Goal: Check status: Check status

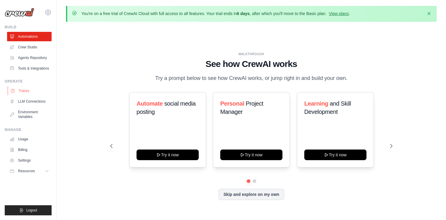
click at [26, 91] on link "Traces" at bounding box center [30, 90] width 44 height 9
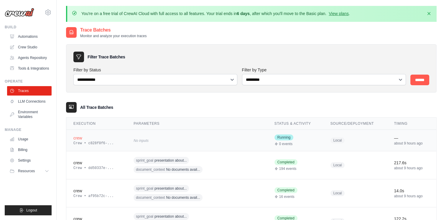
click at [171, 137] on div "No inputs" at bounding box center [189, 140] width 113 height 8
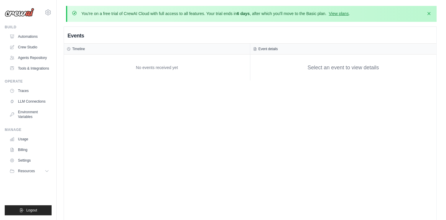
click at [147, 70] on div "No events received yet" at bounding box center [157, 67] width 180 height 20
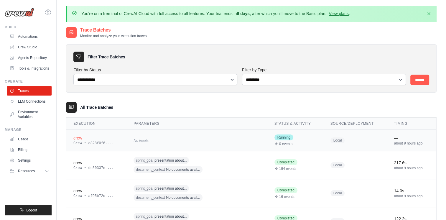
click at [98, 143] on div "Crew • c828f0f6-..." at bounding box center [96, 143] width 46 height 5
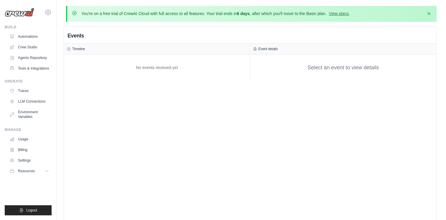
click at [262, 49] on h3 "Event details" at bounding box center [267, 49] width 19 height 5
click at [78, 48] on h3 "Timeline" at bounding box center [78, 49] width 13 height 5
drag, startPoint x: 78, startPoint y: 48, endPoint x: 136, endPoint y: 85, distance: 68.3
click at [136, 85] on div "Events Timeline No events received yet Event details Select an event to view de…" at bounding box center [250, 56] width 372 height 58
